Goal: Task Accomplishment & Management: Manage account settings

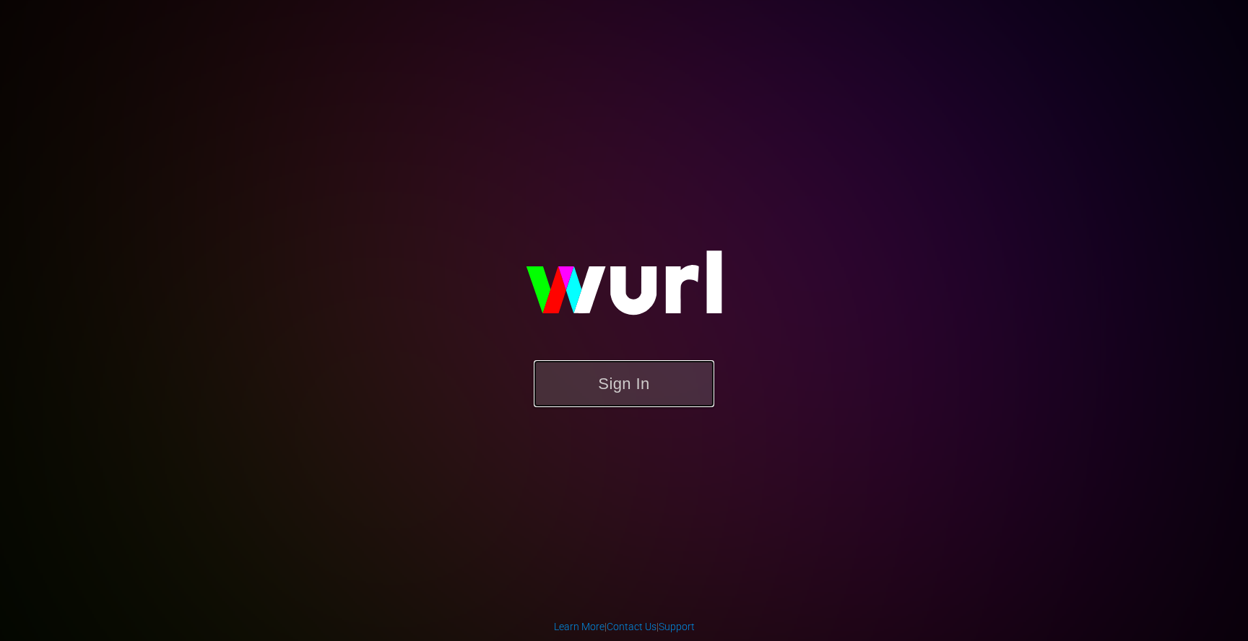
click at [621, 370] on button "Sign In" at bounding box center [624, 383] width 181 height 47
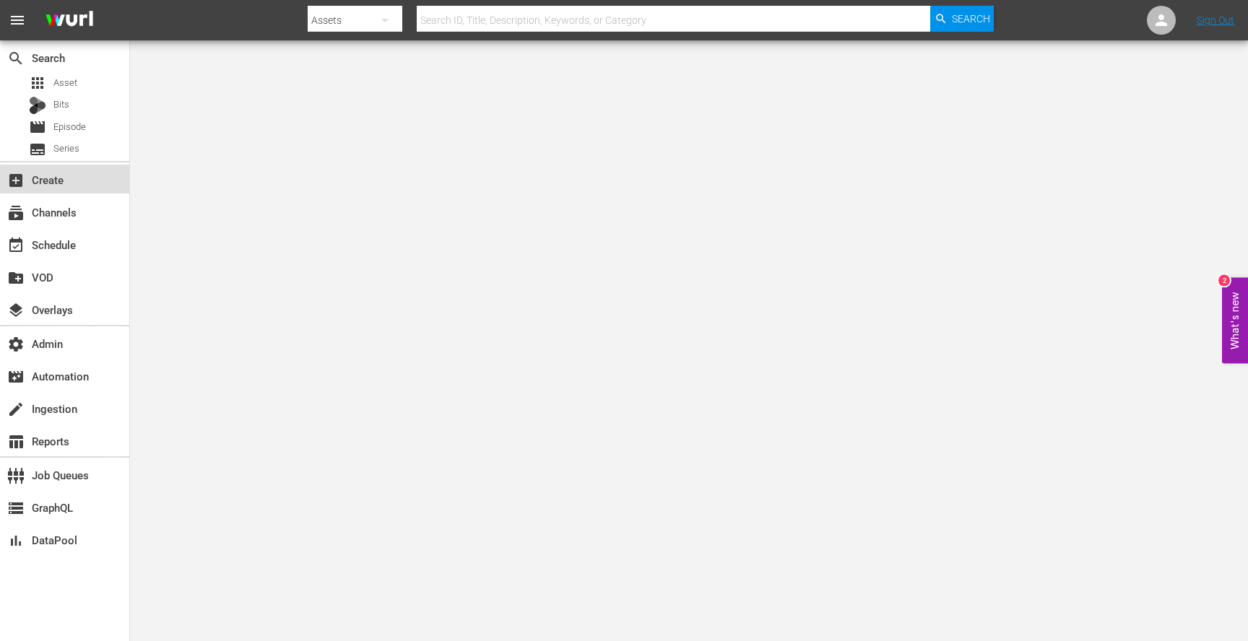
click at [79, 165] on div "add_box Create" at bounding box center [64, 179] width 129 height 29
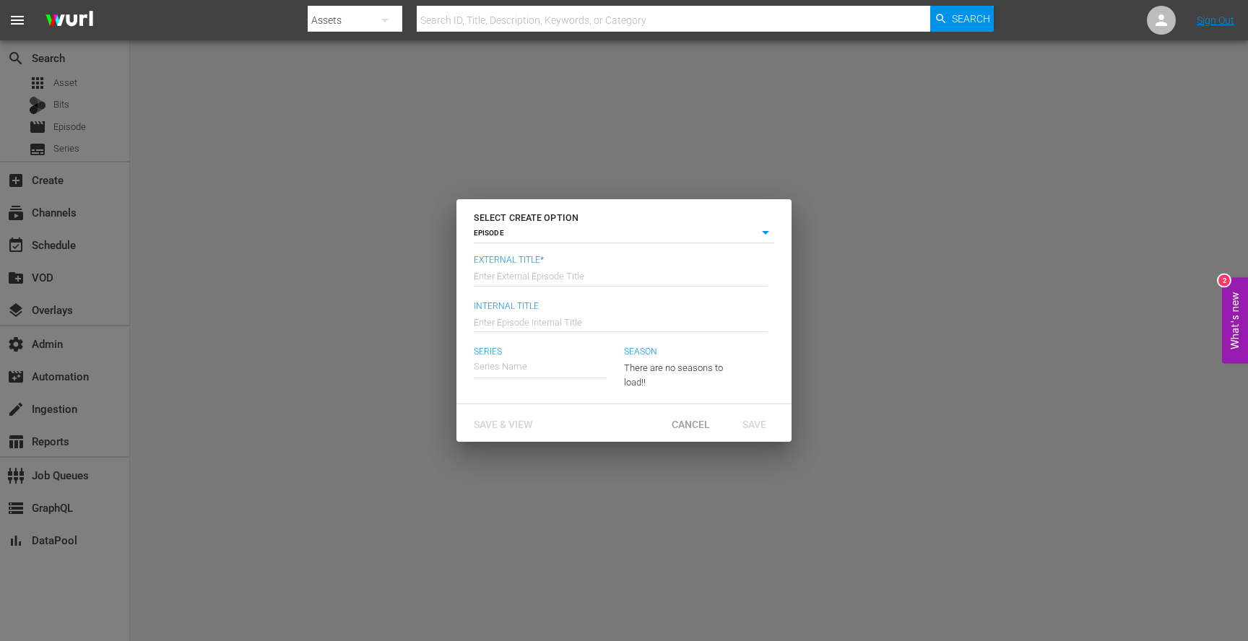
click at [704, 232] on body "menu Search By Assets Search ID, Title, Description, Keywords, or Category Sear…" at bounding box center [624, 320] width 1248 height 641
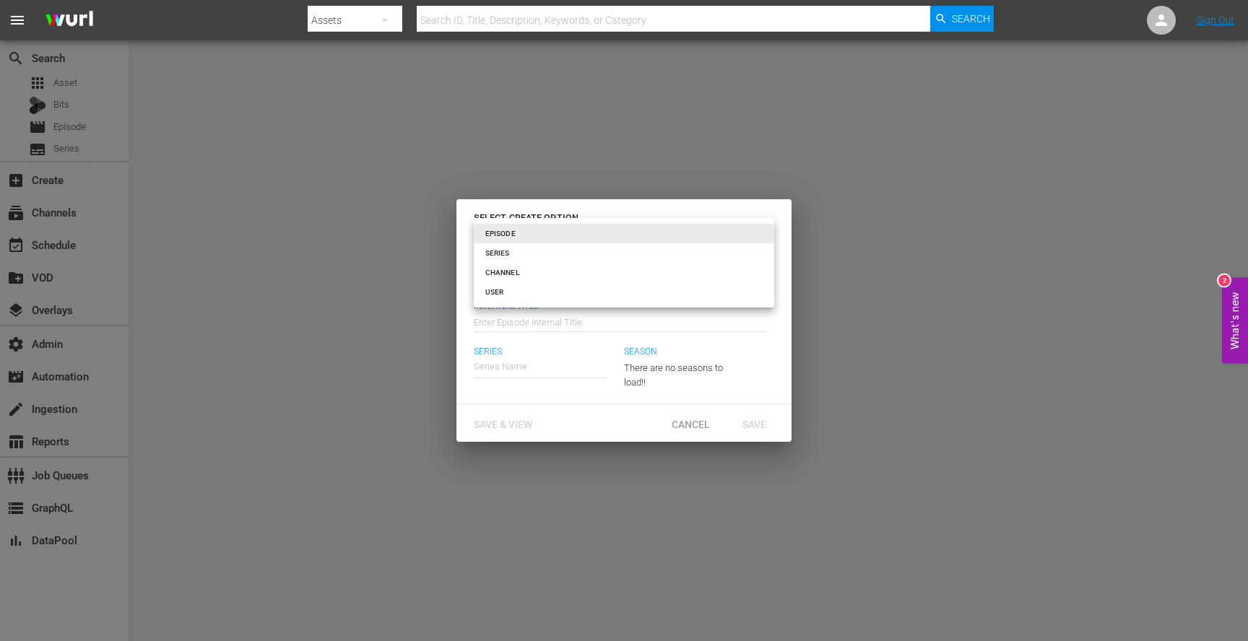
click at [418, 263] on div at bounding box center [624, 320] width 1248 height 641
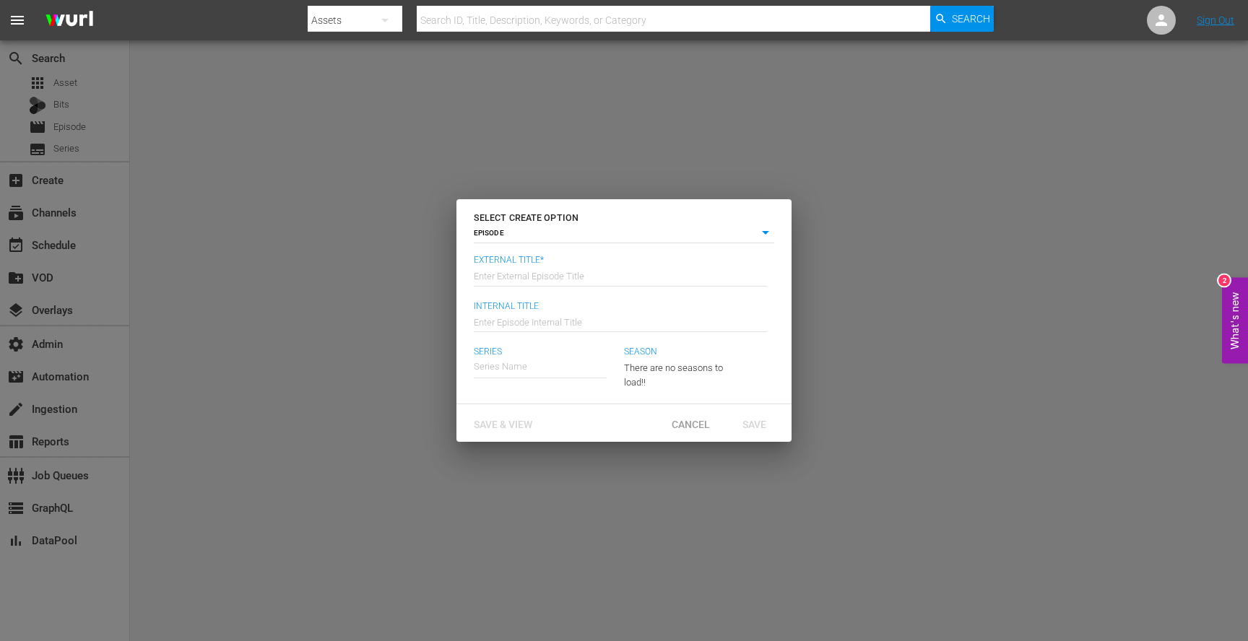
click at [162, 160] on div "SELECT CREATE OPTION EPISODE episode External Title* Enter External Episode Tit…" at bounding box center [624, 320] width 1248 height 641
click at [71, 228] on div "SELECT CREATE OPTION EPISODE episode External Title* Enter External Episode Tit…" at bounding box center [624, 320] width 1248 height 641
drag, startPoint x: 677, startPoint y: 417, endPoint x: 646, endPoint y: 394, distance: 38.1
click at [677, 416] on div "Cancel" at bounding box center [691, 423] width 64 height 27
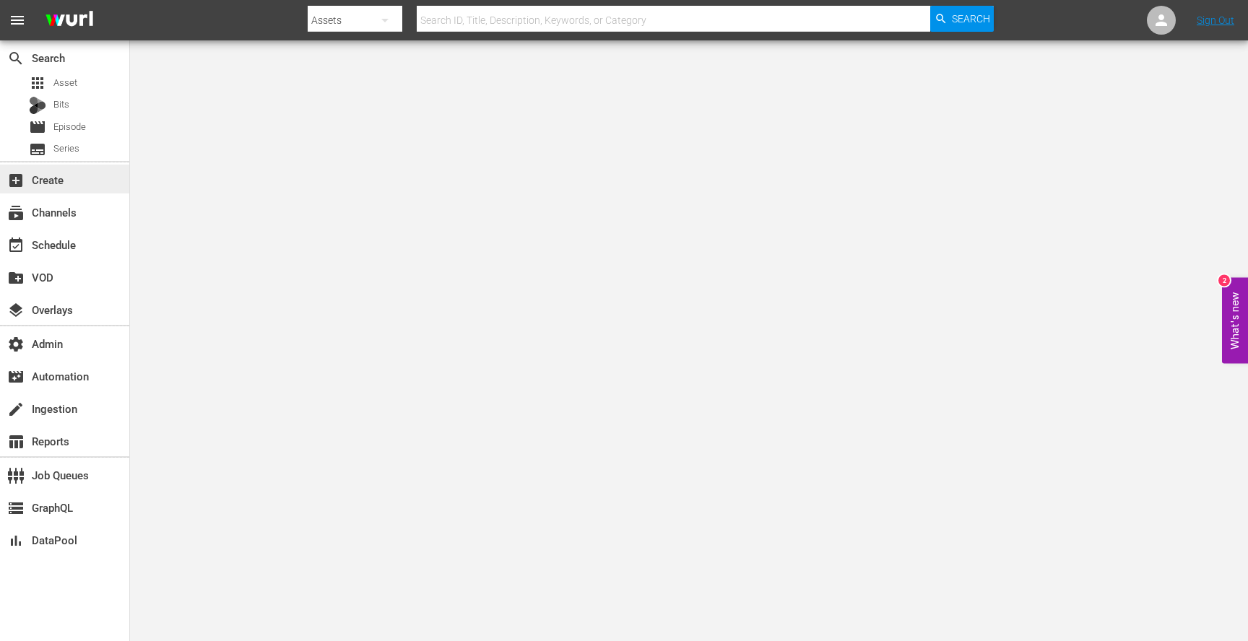
click at [26, 185] on div "add_box Create" at bounding box center [64, 179] width 129 height 29
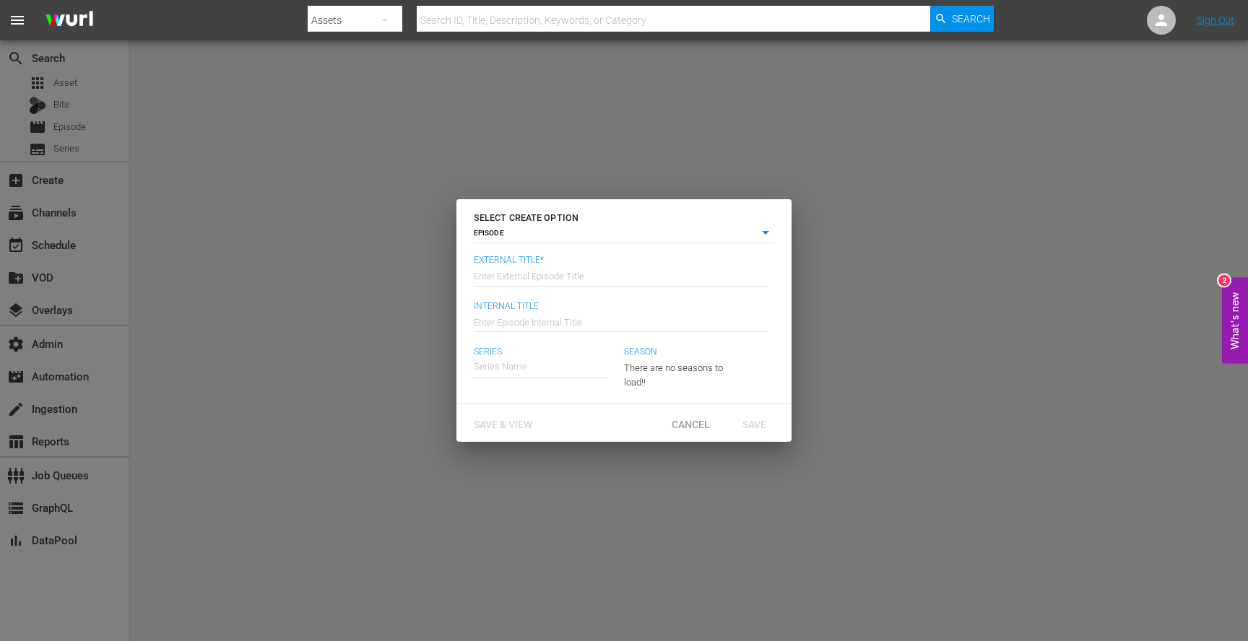
click at [66, 208] on div "SELECT CREATE OPTION EPISODE episode External Title* Enter External Episode Tit…" at bounding box center [624, 320] width 1248 height 641
click at [766, 231] on body "menu Search By Assets Search ID, Title, Description, Keywords, or Category Sear…" at bounding box center [624, 320] width 1248 height 641
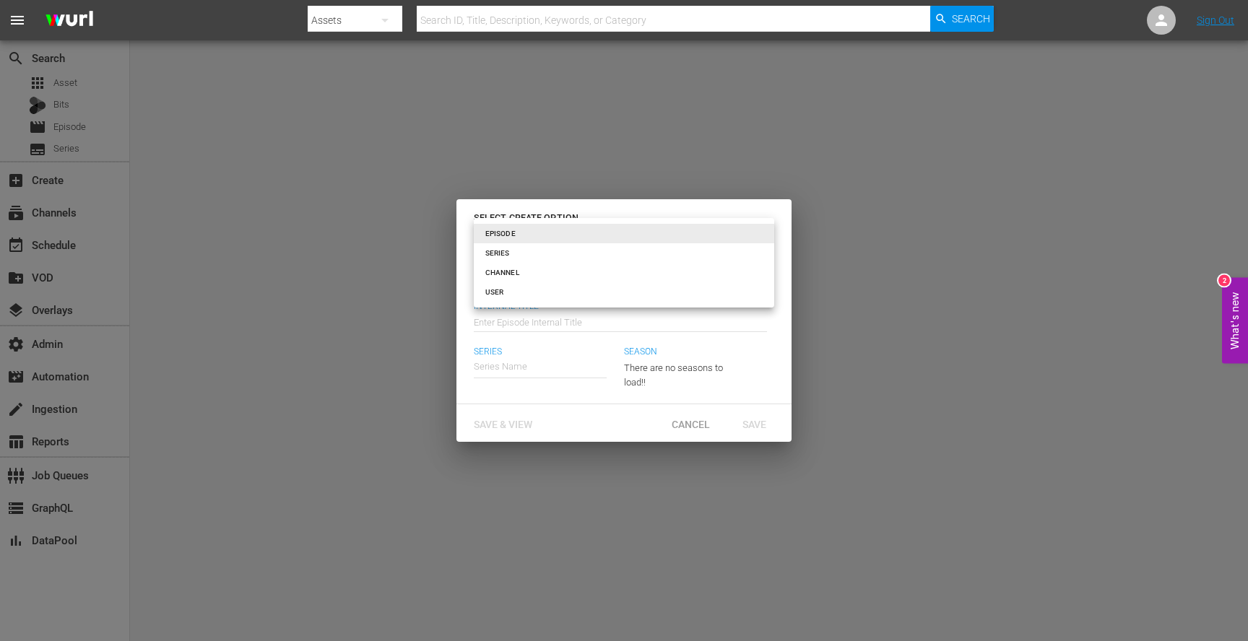
click at [97, 211] on div at bounding box center [624, 320] width 1248 height 641
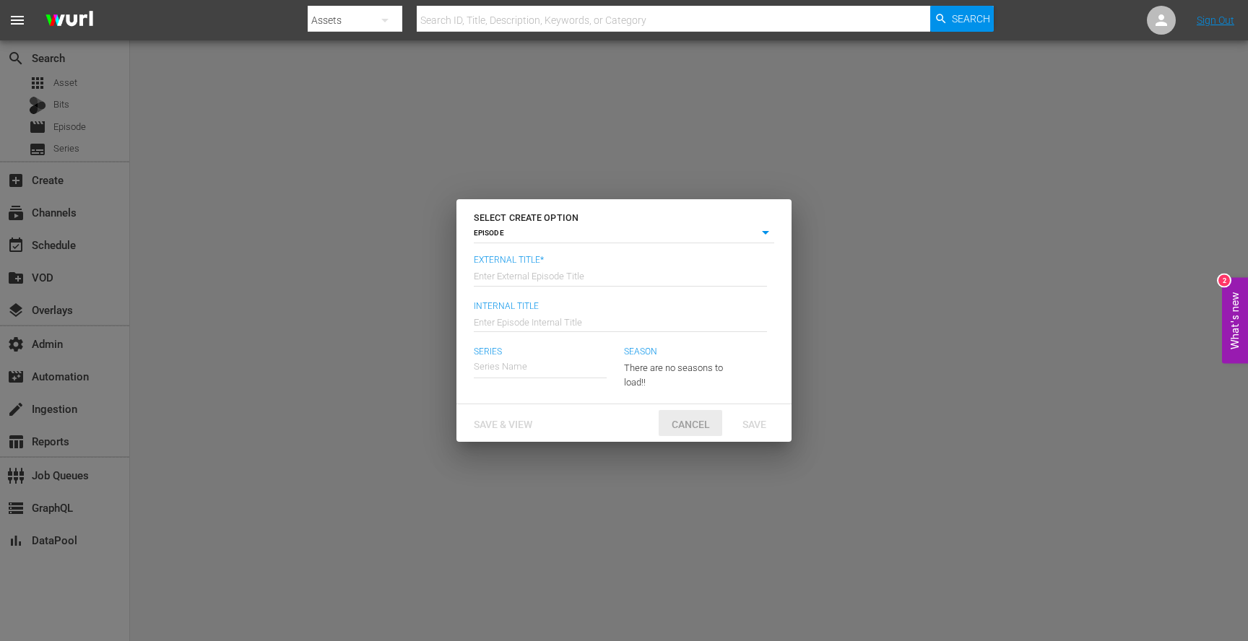
click at [679, 425] on span "Cancel" at bounding box center [690, 425] width 61 height 12
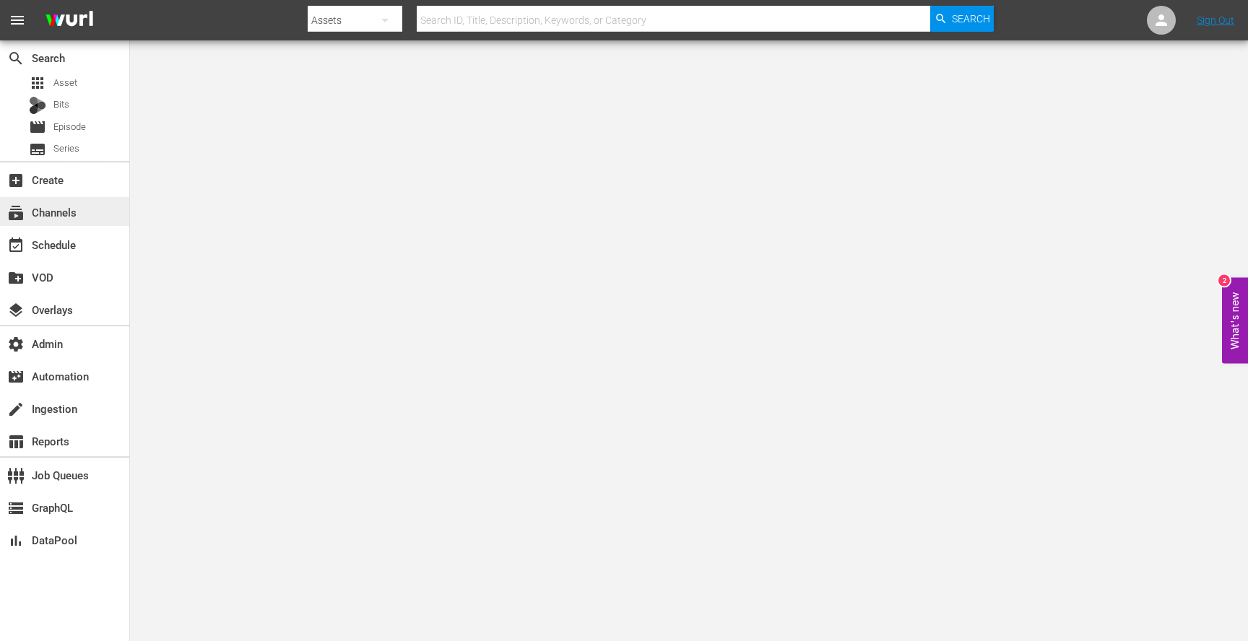
click at [55, 217] on div "subscriptions Channels" at bounding box center [40, 210] width 81 height 13
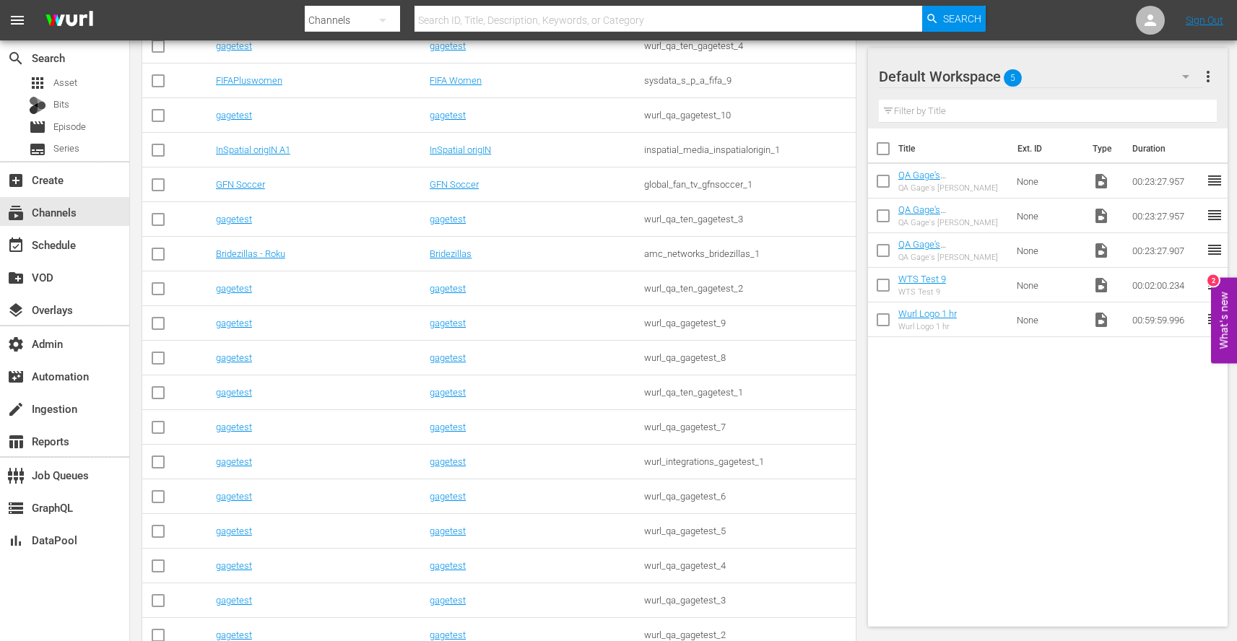
scroll to position [620, 0]
click at [703, 322] on div "wurl_qa_gagetest_9" at bounding box center [748, 320] width 209 height 11
click at [590, 313] on td "gagetest" at bounding box center [535, 320] width 214 height 35
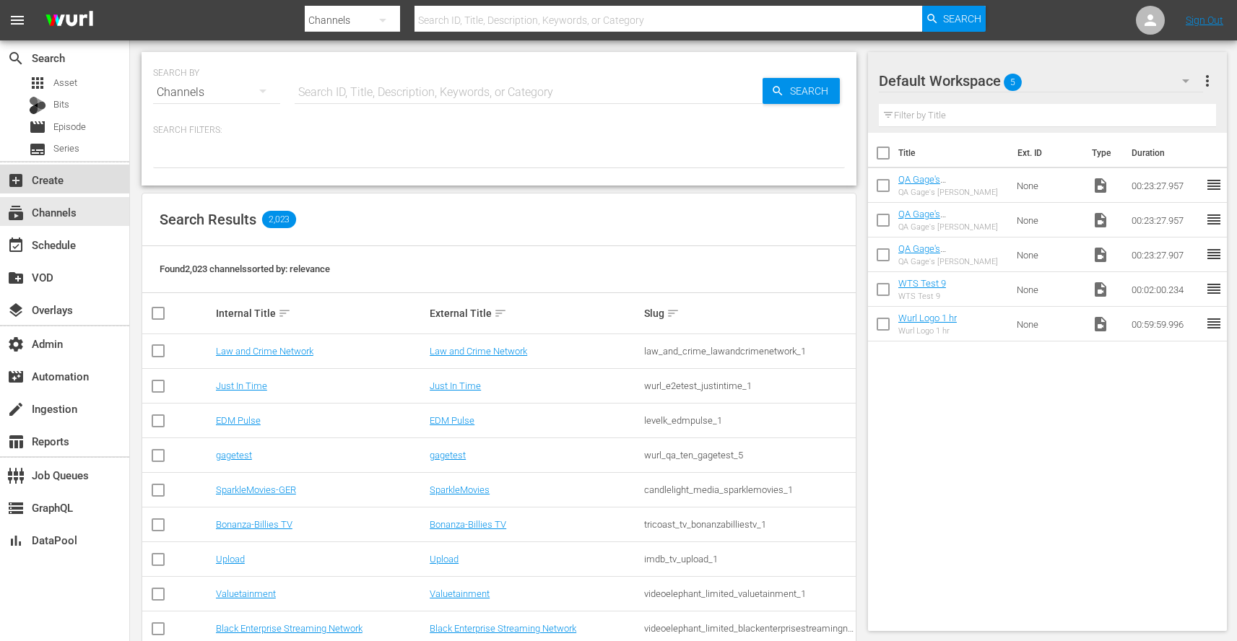
click at [62, 182] on div "add_box Create" at bounding box center [40, 177] width 81 height 13
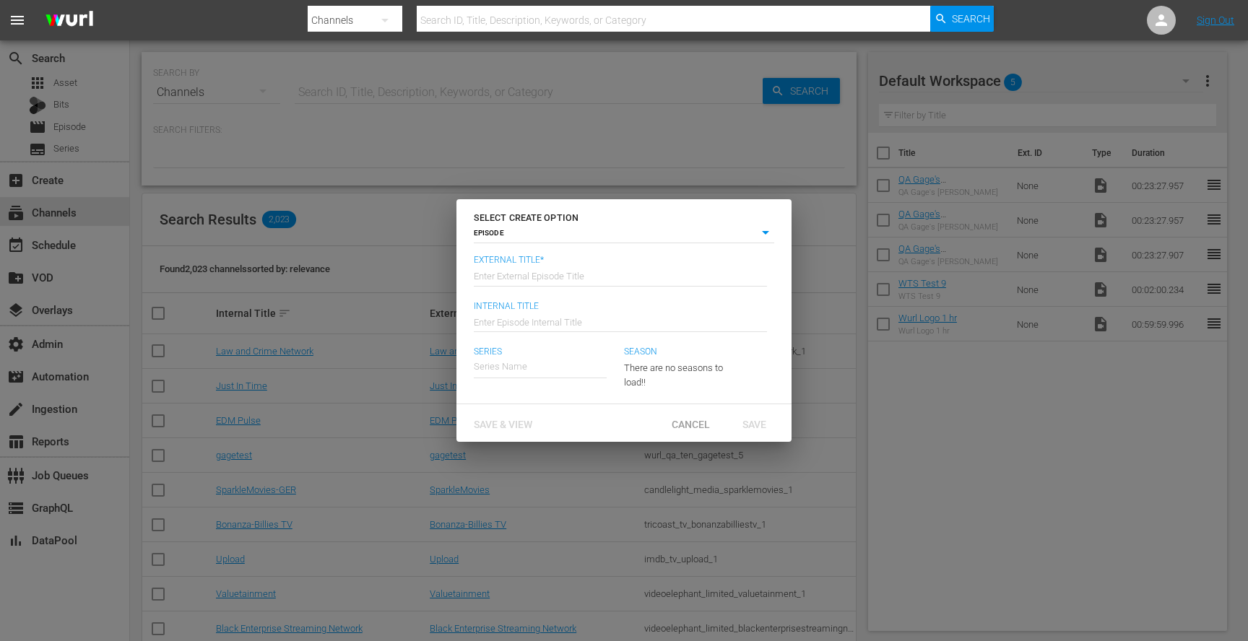
click at [574, 243] on div "EPISODE episode" at bounding box center [624, 234] width 300 height 18
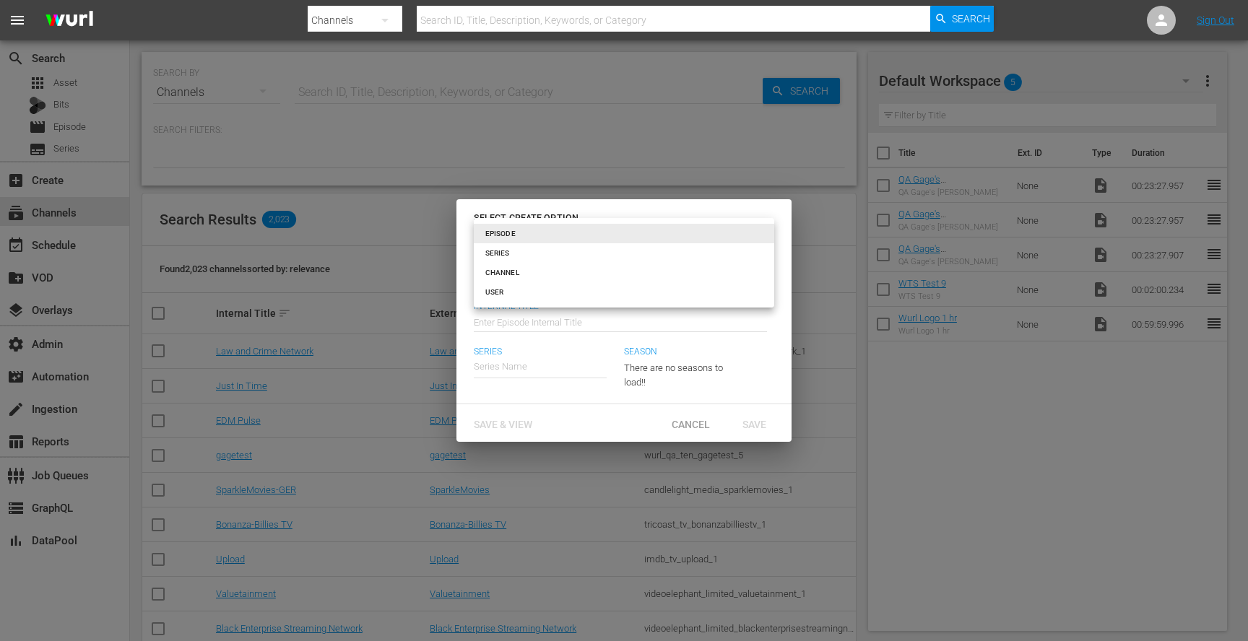
click at [561, 238] on body "menu Search By Channels Search ID, Title, Description, Keywords, or Category Se…" at bounding box center [624, 320] width 1248 height 641
click at [526, 271] on li "CHANNEL" at bounding box center [624, 272] width 300 height 19
type input "channel"
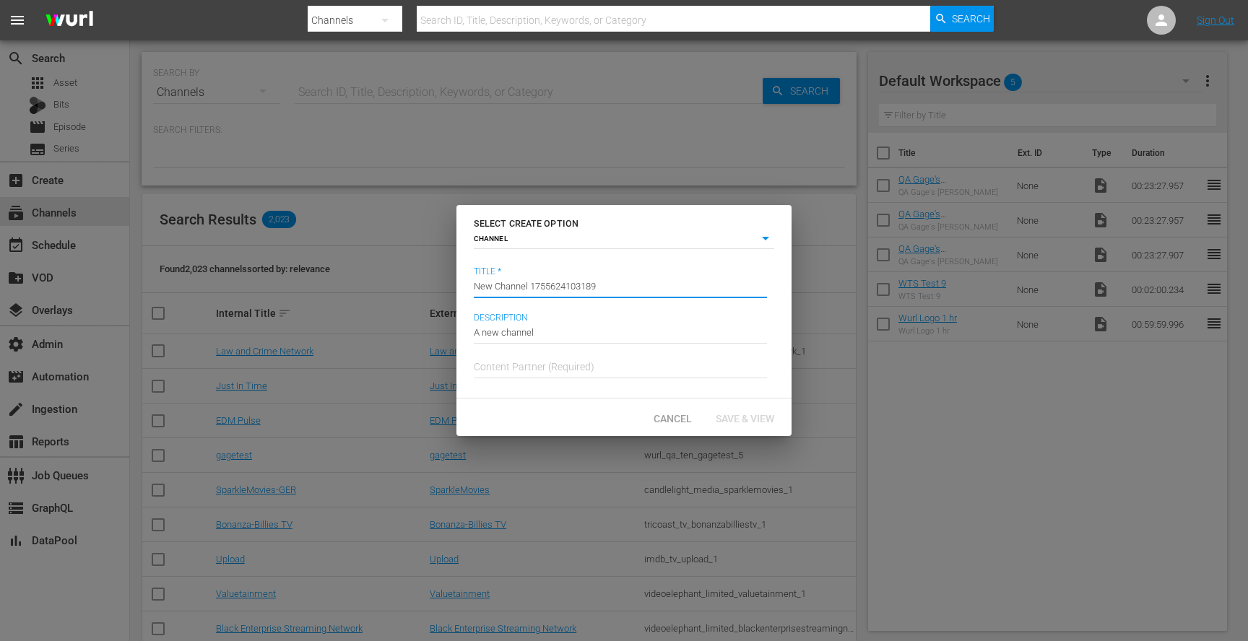
drag, startPoint x: 626, startPoint y: 294, endPoint x: 377, endPoint y: 283, distance: 249.4
click at [379, 283] on div "SELECT CREATE OPTION CHANNEL channel Title * Channel Title New Channel 17556241…" at bounding box center [624, 320] width 1248 height 641
type input "gagetest"
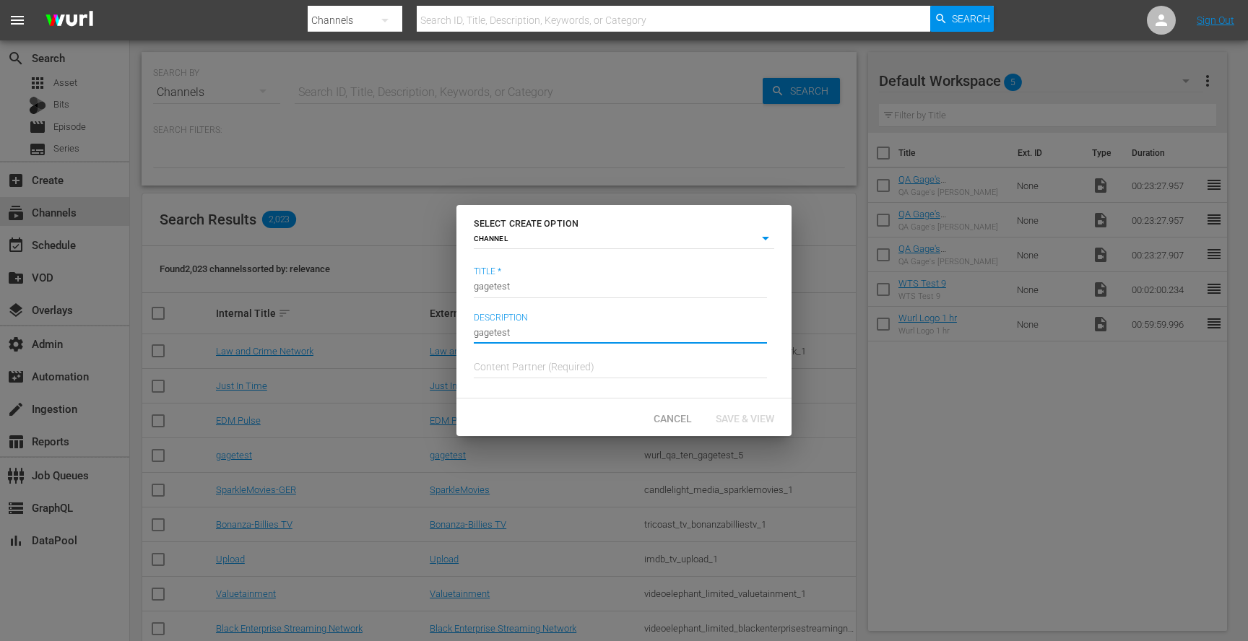
type input "gagetest"
click at [565, 361] on input "text" at bounding box center [620, 367] width 293 height 35
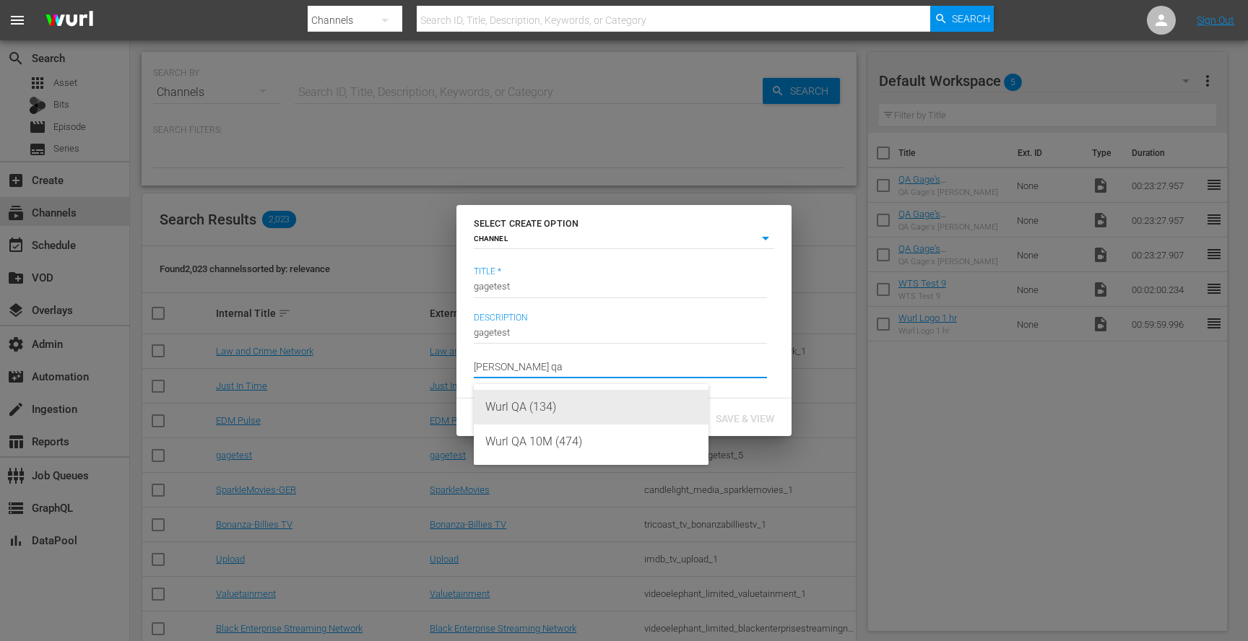
click at [569, 401] on div "Wurl QA (134)" at bounding box center [591, 407] width 212 height 35
type input "Wurl QA (134)"
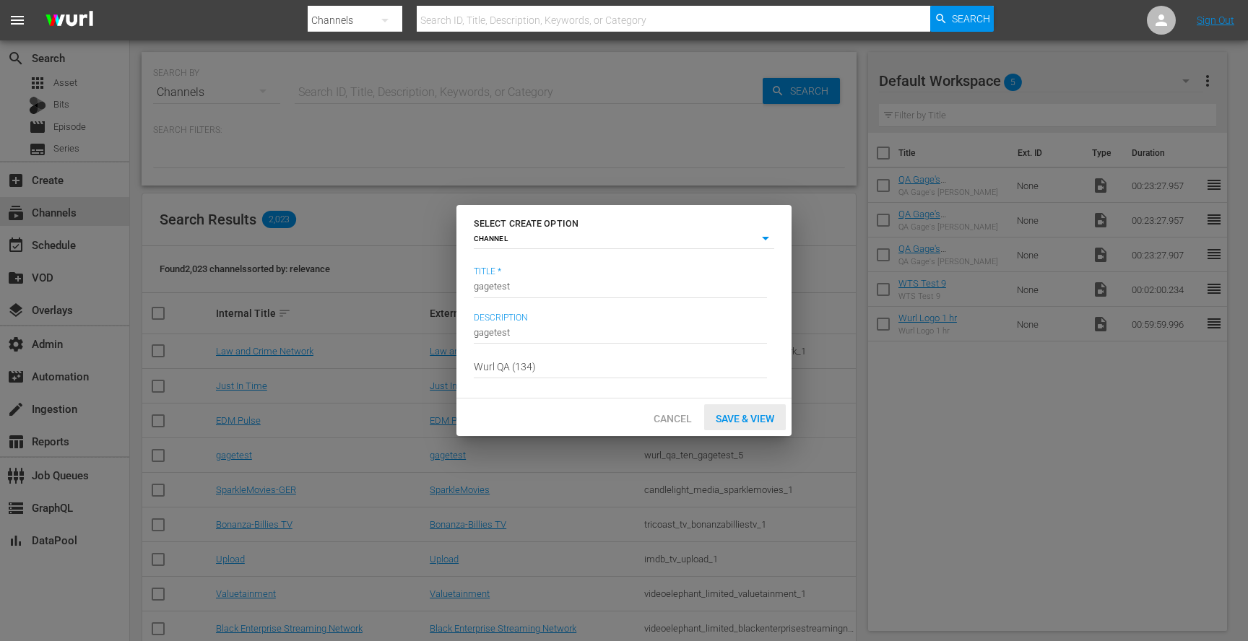
click at [740, 415] on span "Save & View" at bounding box center [745, 419] width 82 height 12
type input "episode"
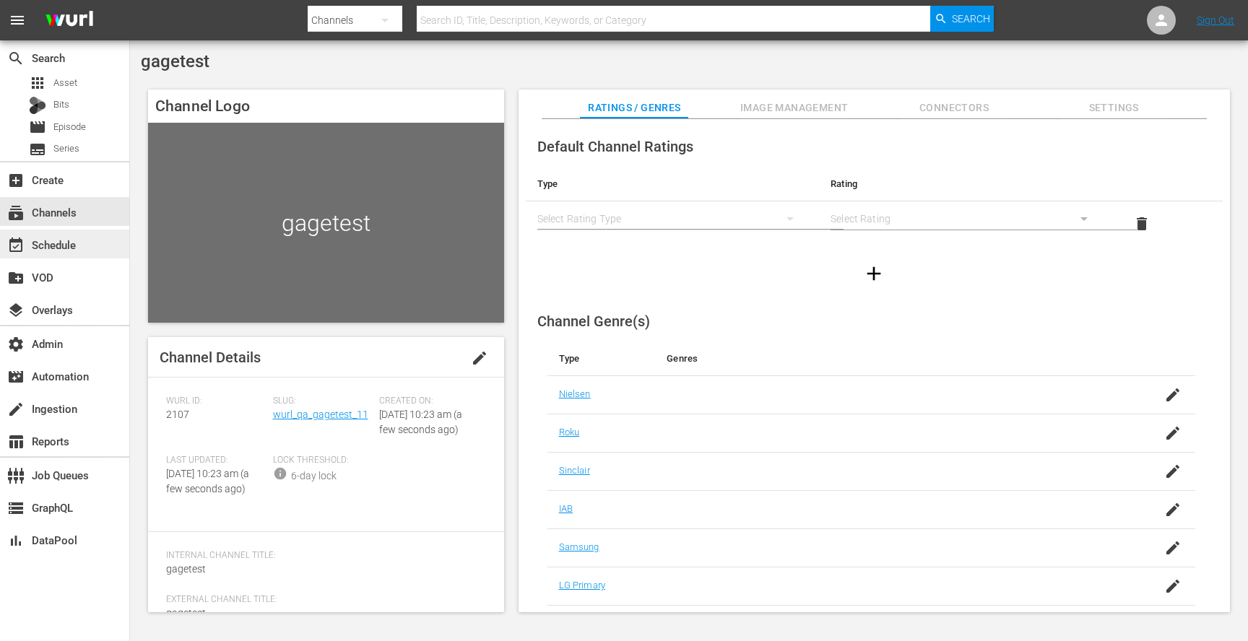
click at [85, 234] on div "event_available Schedule" at bounding box center [64, 244] width 129 height 29
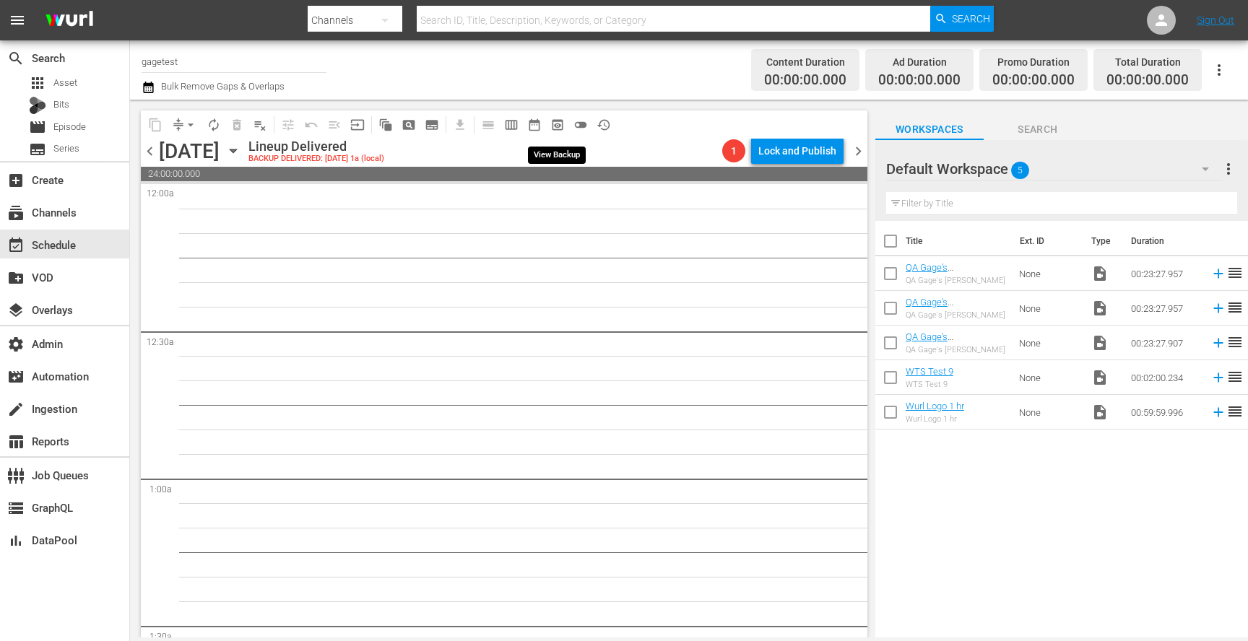
click at [557, 124] on span "preview_outlined" at bounding box center [557, 125] width 14 height 14
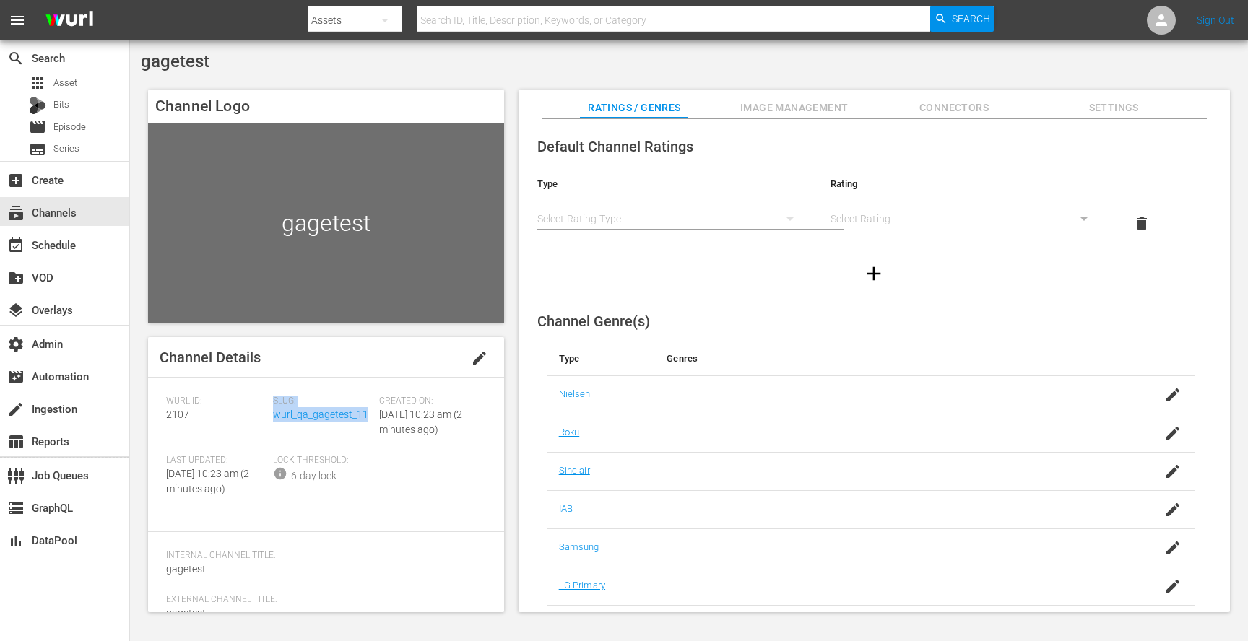
drag, startPoint x: 264, startPoint y: 419, endPoint x: 365, endPoint y: 431, distance: 102.6
click at [365, 431] on div "[PERSON_NAME] ID: 2107 Slug: wurl_qa_gagetest_11 Created On: [DATE] 10:23 am (2…" at bounding box center [326, 455] width 320 height 118
click at [364, 435] on div "Slug: wurl_qa_gagetest_11" at bounding box center [326, 425] width 107 height 59
drag, startPoint x: 370, startPoint y: 417, endPoint x: 273, endPoint y: 419, distance: 96.8
click at [273, 419] on div "Slug: wurl_qa_gagetest_11" at bounding box center [326, 425] width 107 height 59
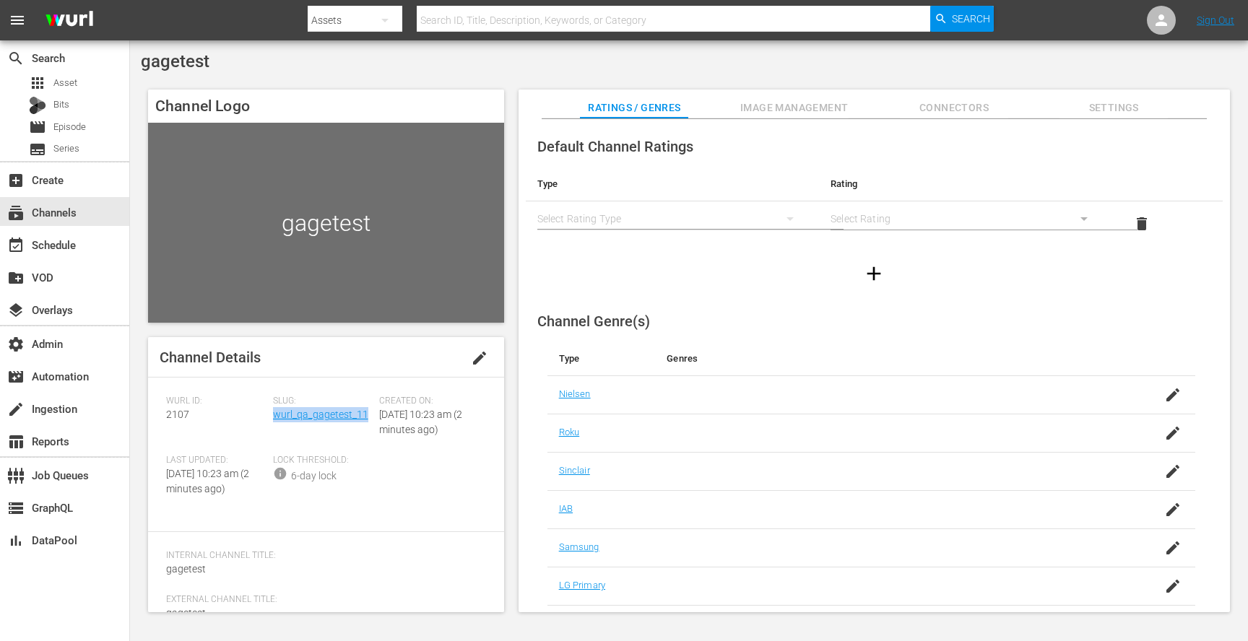
copy link "wurl_qa_gagetest_11"
click at [299, 448] on div "Slug: wurl_qa_gagetest_11" at bounding box center [326, 425] width 107 height 59
drag, startPoint x: 266, startPoint y: 422, endPoint x: 348, endPoint y: 422, distance: 82.3
click at [348, 422] on div "Wurl ID: 2107 Slug: wurl_qa_gagetest_11 Created On: Tue August 19th 2025 @ 10:2…" at bounding box center [326, 455] width 320 height 118
click at [350, 434] on div "Slug: wurl_qa_gagetest_11" at bounding box center [326, 425] width 107 height 59
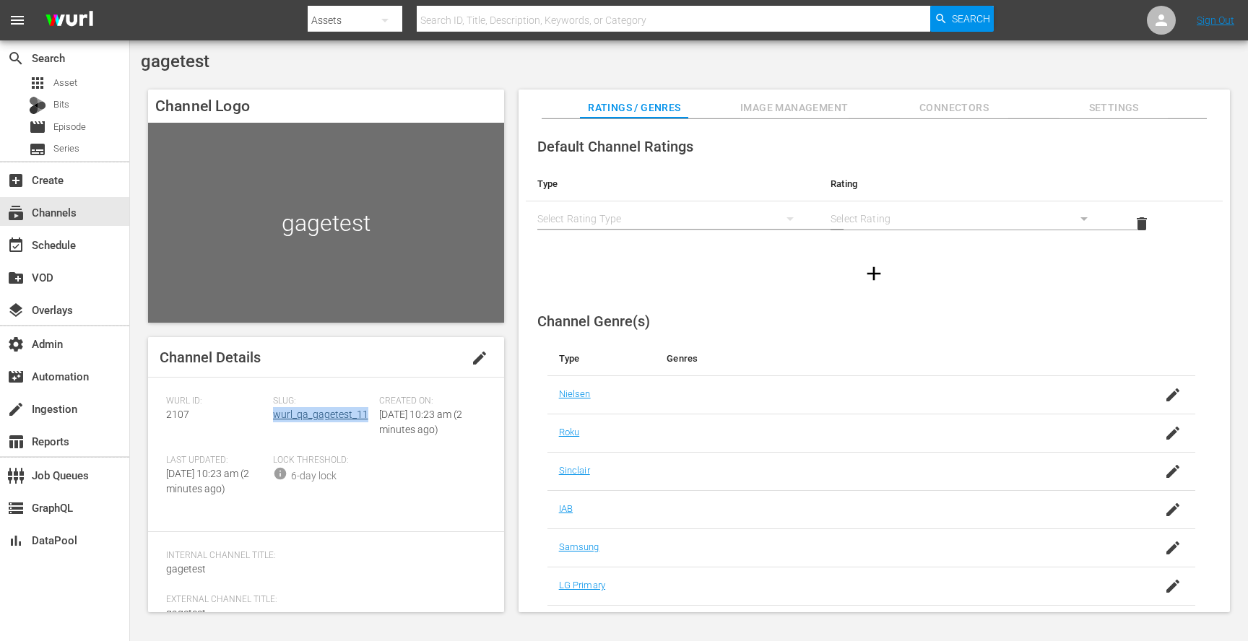
drag, startPoint x: 368, startPoint y: 422, endPoint x: 272, endPoint y: 418, distance: 96.1
click at [273, 418] on div "Slug: wurl_qa_gagetest_11" at bounding box center [326, 425] width 107 height 59
copy link "wurl_qa_gagetest_11"
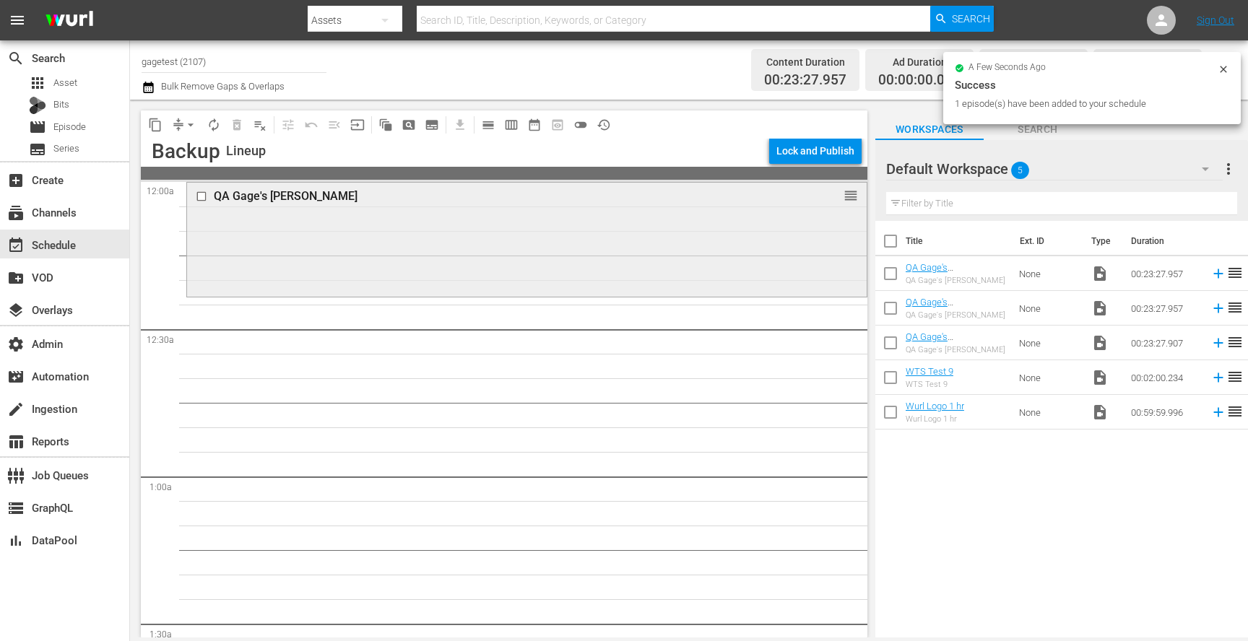
click at [251, 226] on div "QA [PERSON_NAME] Pomsky reorder" at bounding box center [527, 238] width 680 height 111
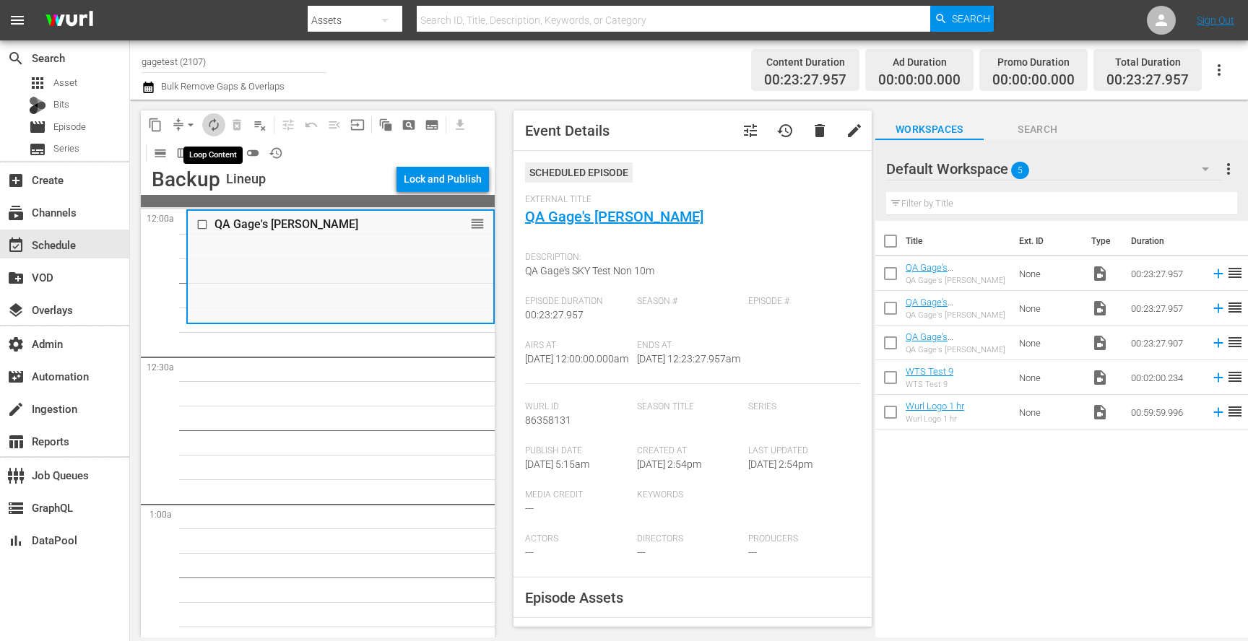
click at [212, 121] on span "autorenew_outlined" at bounding box center [214, 125] width 14 height 14
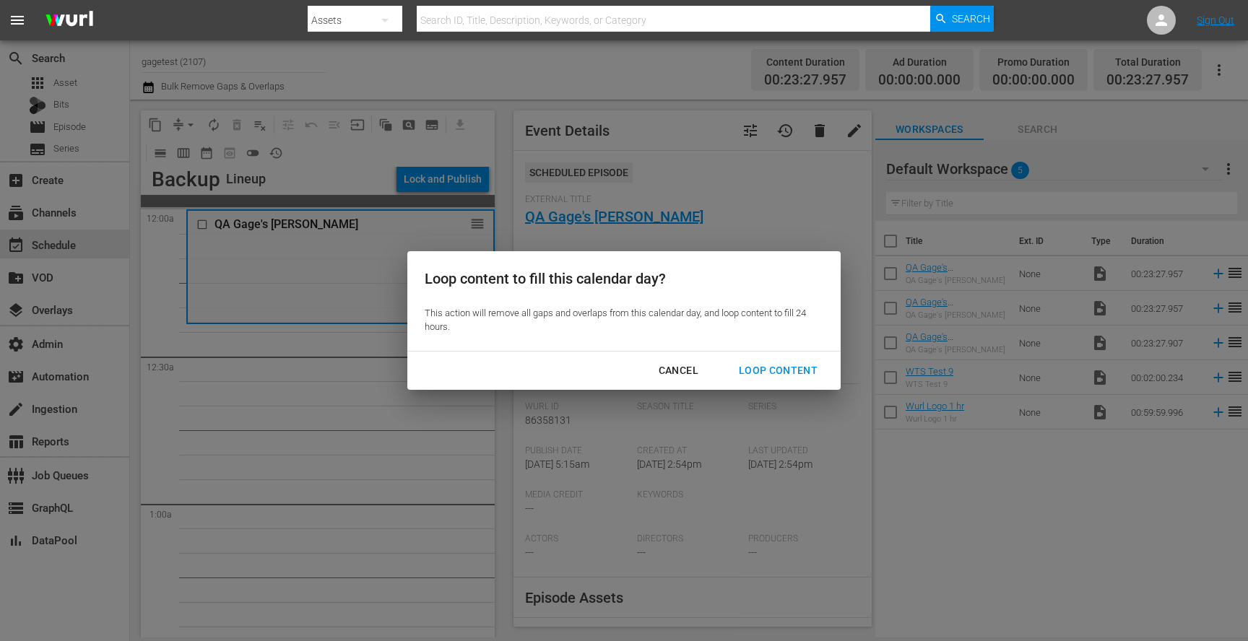
click at [778, 365] on div "Loop Content" at bounding box center [778, 371] width 102 height 18
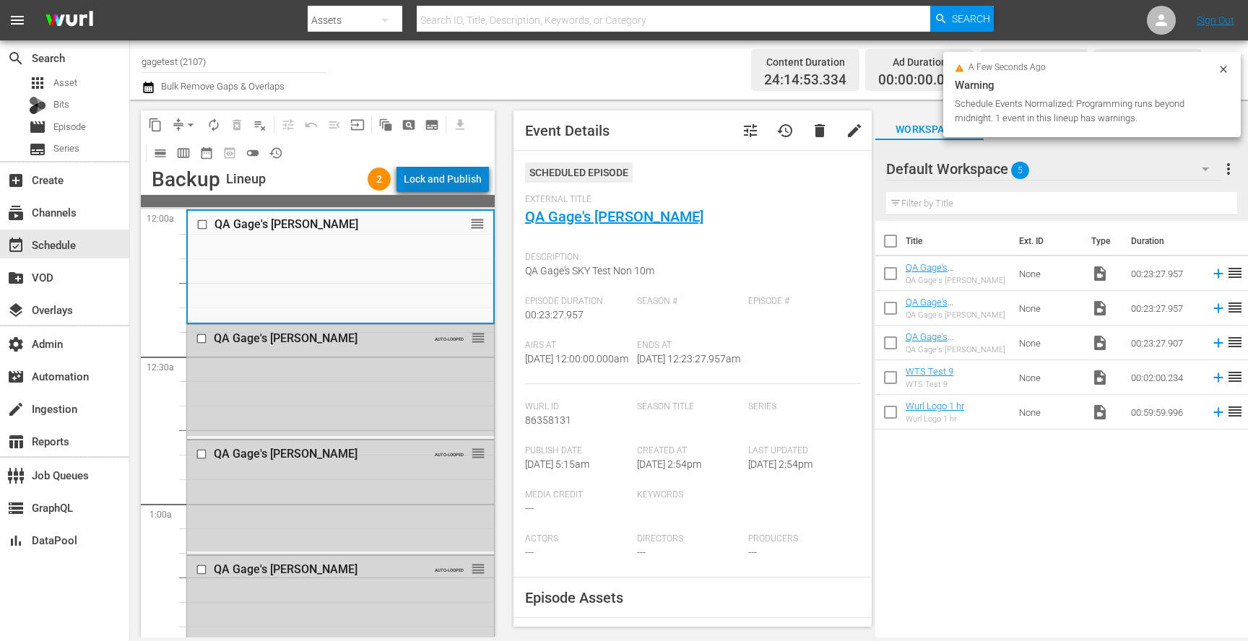
click at [468, 178] on div "Lock and Publish" at bounding box center [443, 179] width 78 height 26
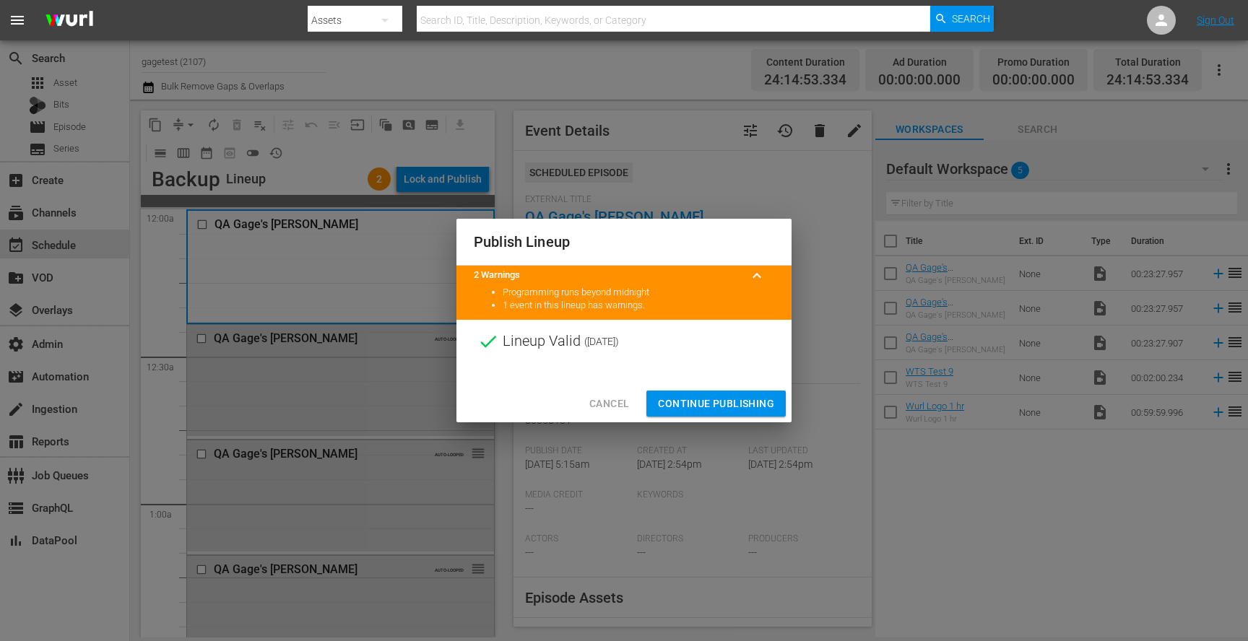
click at [686, 399] on span "Continue Publishing" at bounding box center [716, 404] width 116 height 18
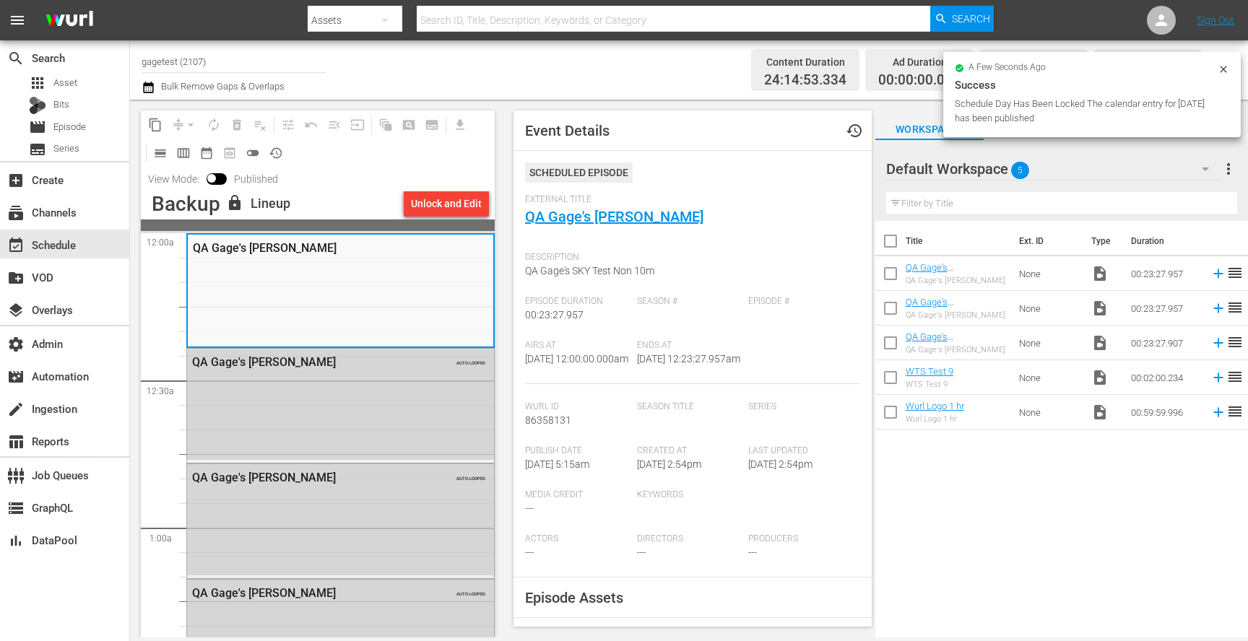
click at [1218, 69] on icon at bounding box center [1224, 70] width 12 height 12
